Goal: Task Accomplishment & Management: Complete application form

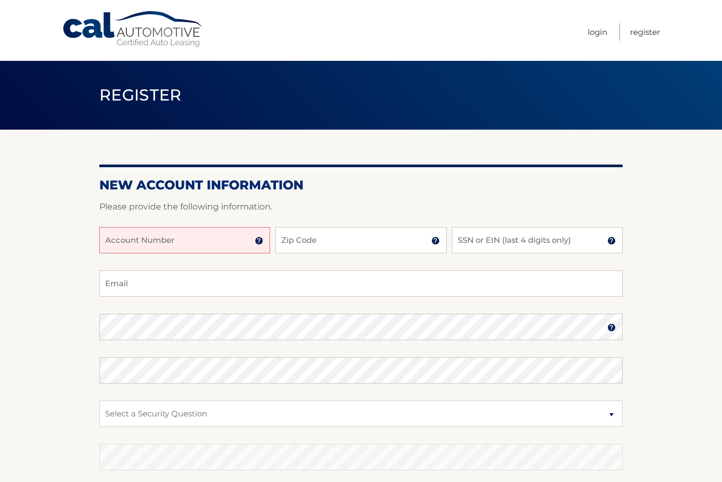
click at [193, 244] on input "Account Number" at bounding box center [184, 240] width 171 height 26
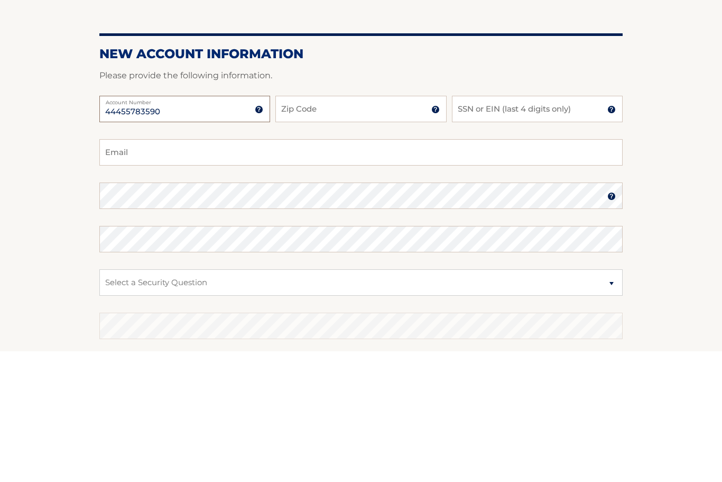
type input "44455783590"
click at [335, 227] on input "Zip Code" at bounding box center [361, 240] width 171 height 26
type input "10306"
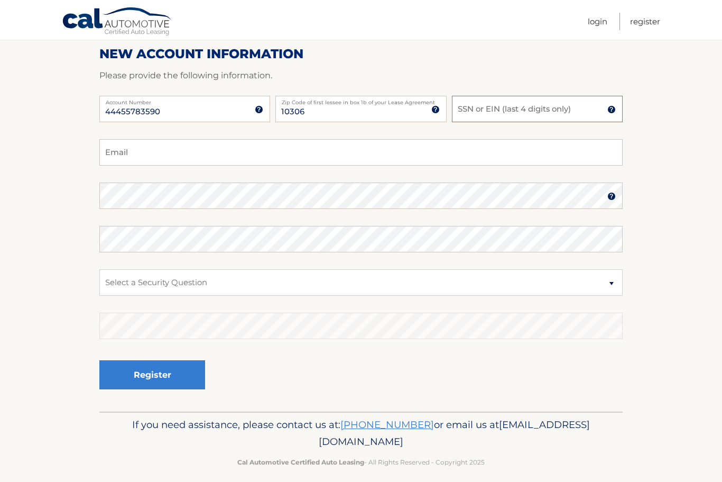
click at [516, 105] on input "SSN or EIN (last 4 digits only)" at bounding box center [537, 109] width 171 height 26
type input "7661"
click at [254, 154] on input "Email" at bounding box center [361, 153] width 524 height 26
type input "bella6502@gmail.com"
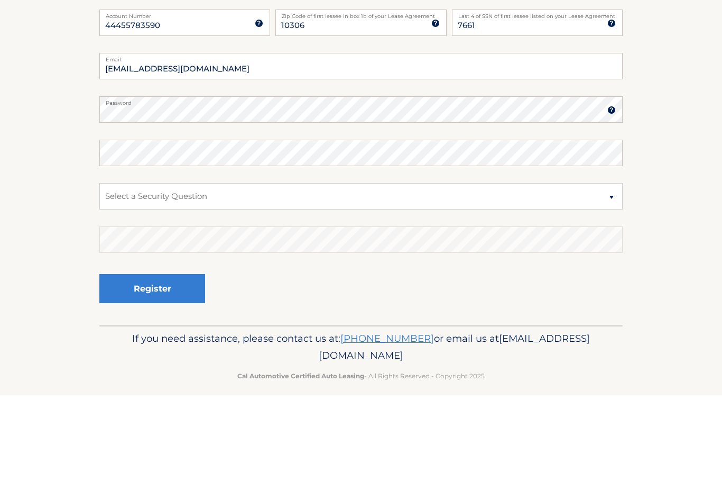
scroll to position [140, 0]
click at [217, 260] on select "Select a Security Question What was the name of your elementary school? What is…" at bounding box center [361, 273] width 524 height 26
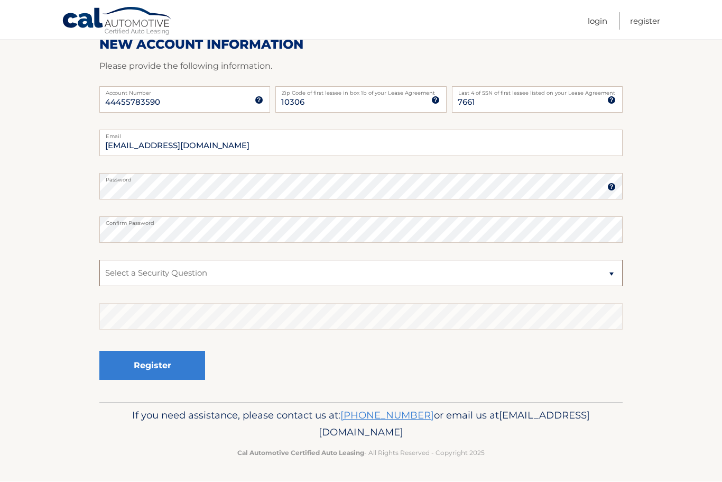
select select "2"
click at [218, 274] on select "Select a Security Question What was the name of your elementary school? What is…" at bounding box center [361, 273] width 524 height 26
click at [325, 278] on select "Select a Security Question What was the name of your elementary school? What is…" at bounding box center [361, 273] width 524 height 26
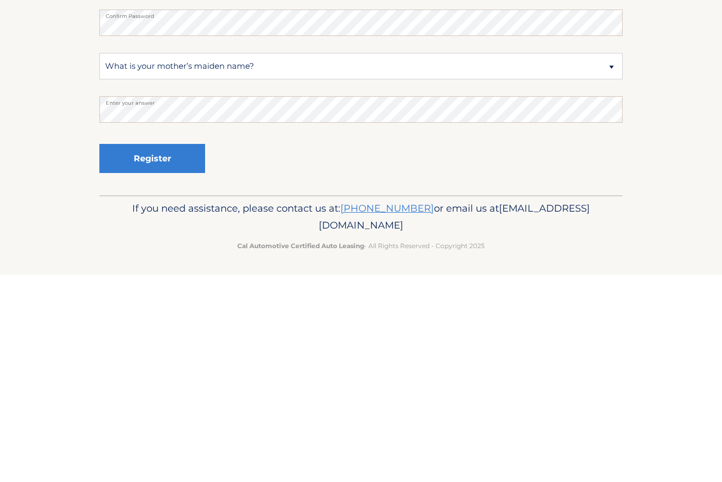
click at [167, 351] on button "Register" at bounding box center [152, 365] width 106 height 29
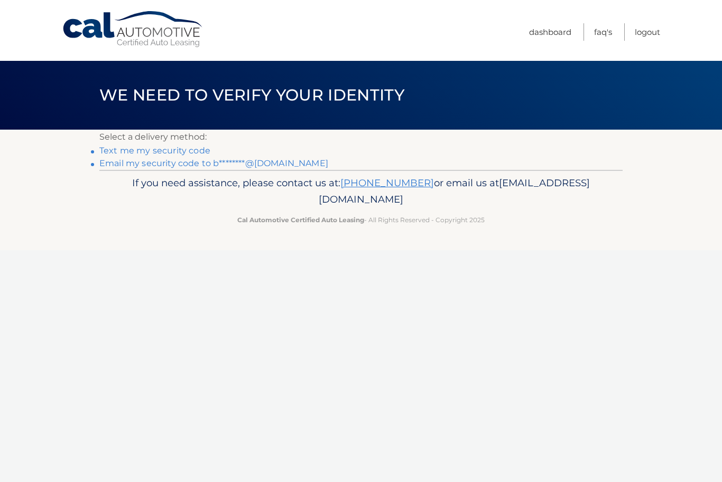
click at [272, 167] on link "Email my security code to b********@gmail.com" at bounding box center [213, 163] width 229 height 10
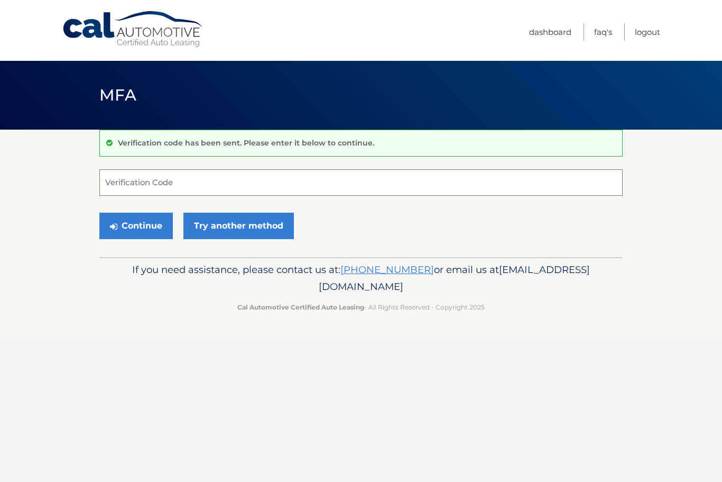
click at [174, 181] on input "Verification Code" at bounding box center [361, 182] width 524 height 26
type input "441950"
click at [141, 222] on button "Continue" at bounding box center [136, 226] width 74 height 26
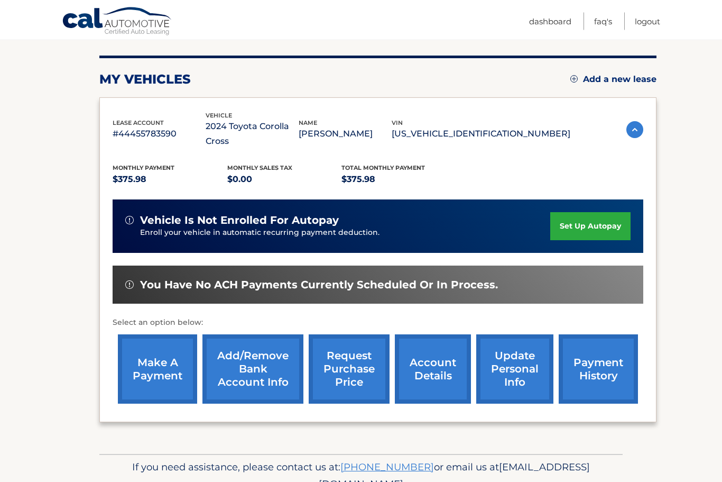
scroll to position [121, 0]
click at [159, 343] on link "make a payment" at bounding box center [157, 369] width 79 height 69
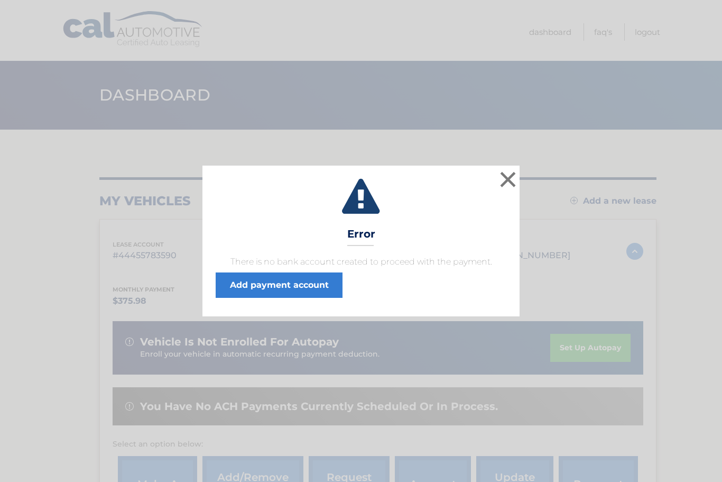
click at [316, 280] on link "Add payment account" at bounding box center [279, 284] width 127 height 25
click at [508, 184] on button "×" at bounding box center [508, 179] width 21 height 21
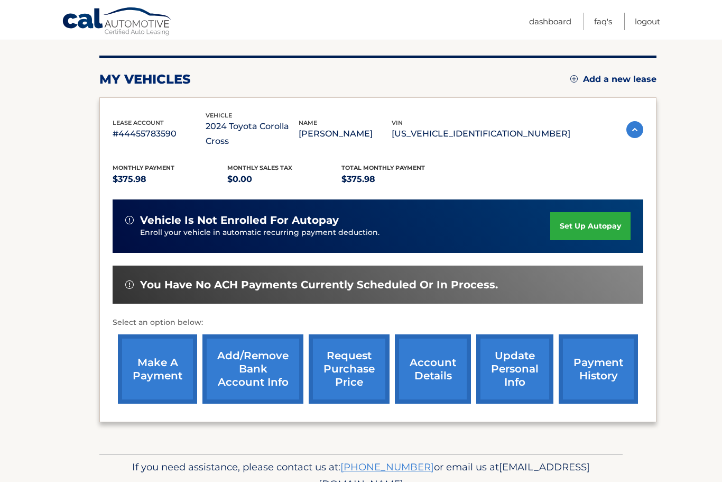
scroll to position [121, 0]
